Goal: Register for event/course

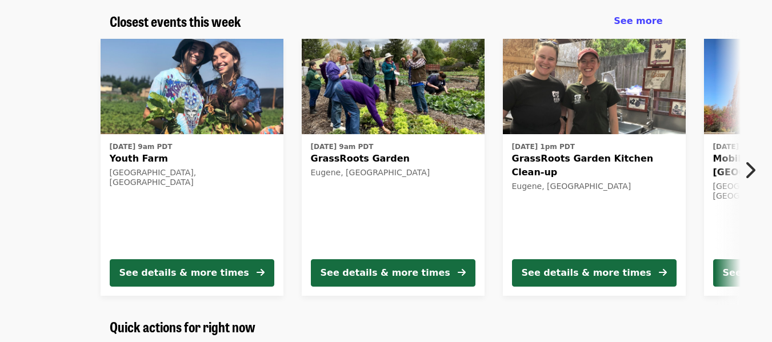
scroll to position [398, 0]
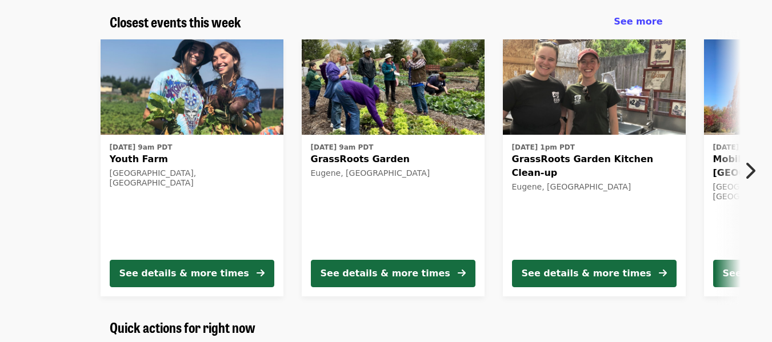
click at [749, 174] on icon "chevron-right icon" at bounding box center [749, 171] width 11 height 22
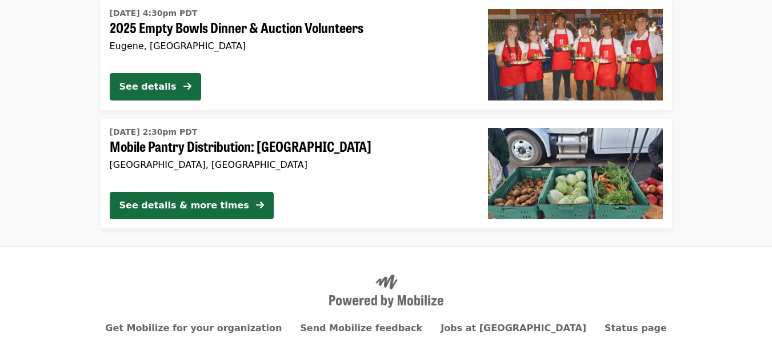
scroll to position [3584, 0]
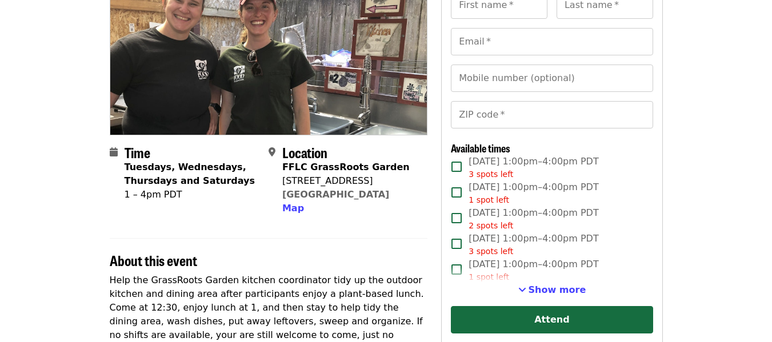
scroll to position [139, 0]
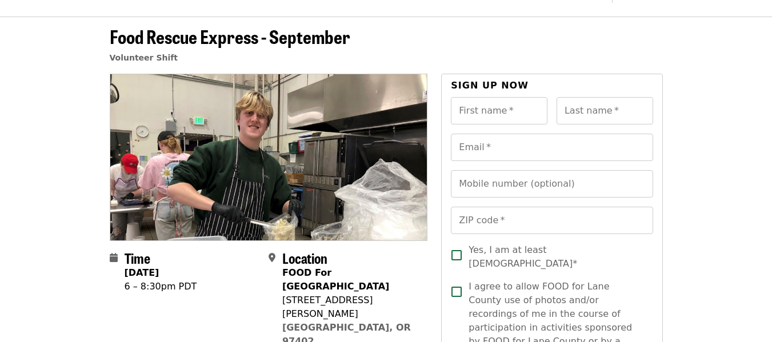
scroll to position [33, 0]
